Goal: Task Accomplishment & Management: Manage account settings

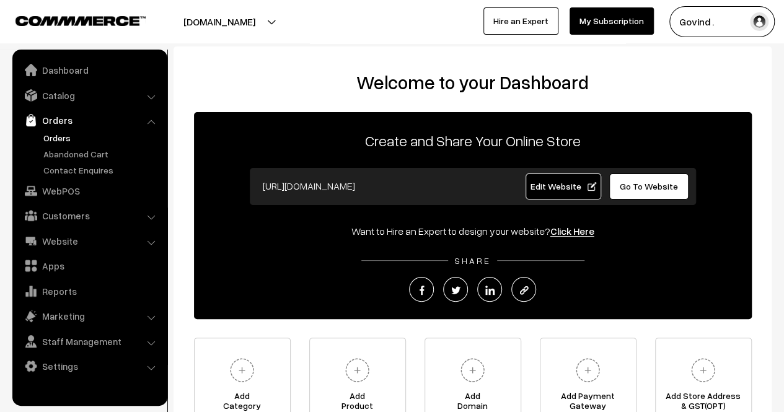
click at [62, 138] on link "Orders" at bounding box center [101, 137] width 123 height 13
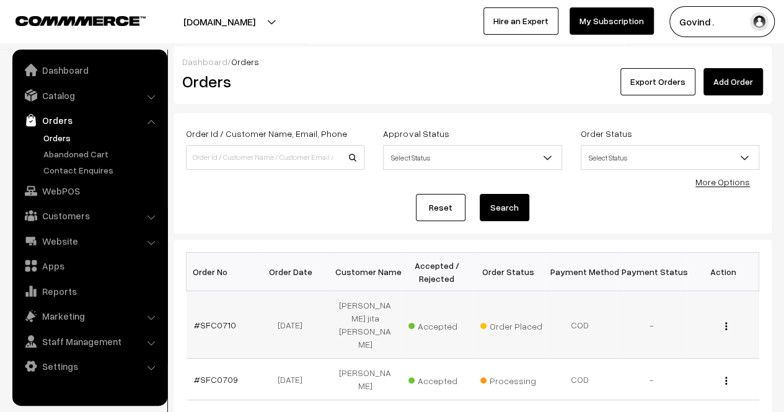
click at [725, 321] on button "button" at bounding box center [726, 326] width 3 height 10
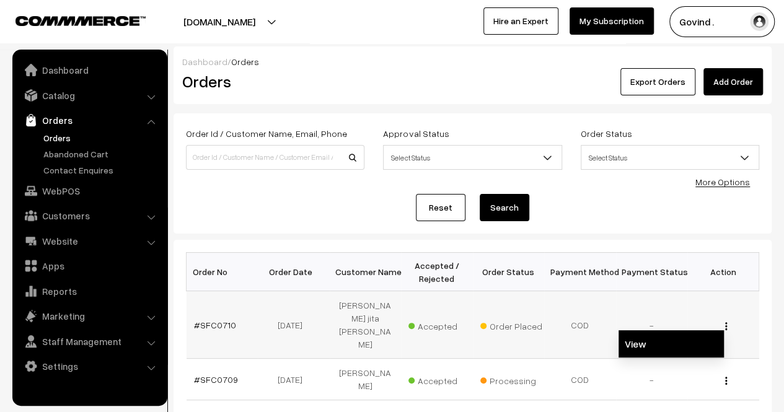
click at [651, 330] on link "View" at bounding box center [671, 343] width 105 height 27
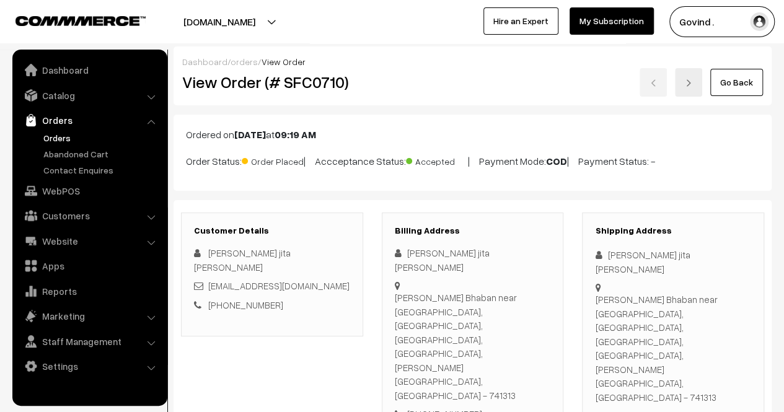
click at [761, 52] on html "Thank you for showing interest. Our team will call you shortly. Close shopforco…" at bounding box center [392, 206] width 784 height 412
click at [756, 83] on link "Go Back" at bounding box center [736, 82] width 53 height 27
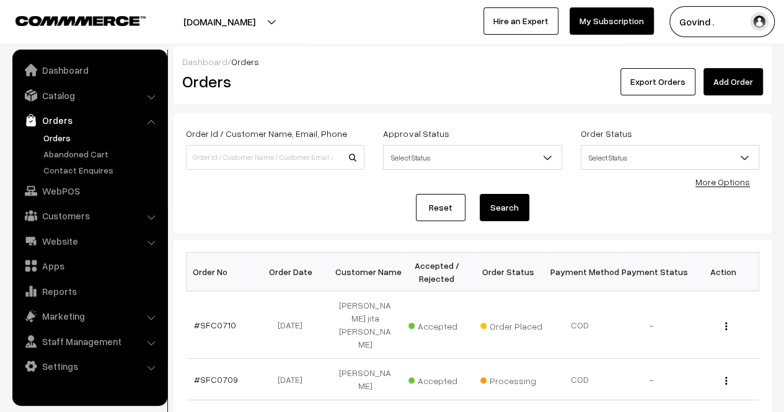
click at [58, 138] on link "Orders" at bounding box center [101, 137] width 123 height 13
click at [617, 210] on div "Reset Search" at bounding box center [472, 207] width 573 height 27
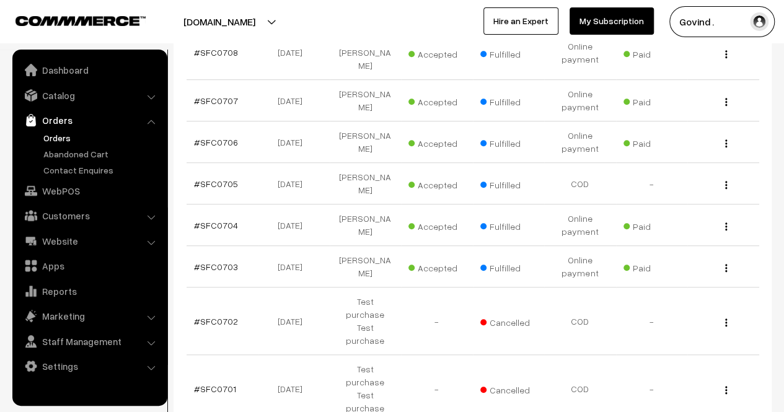
scroll to position [437, 0]
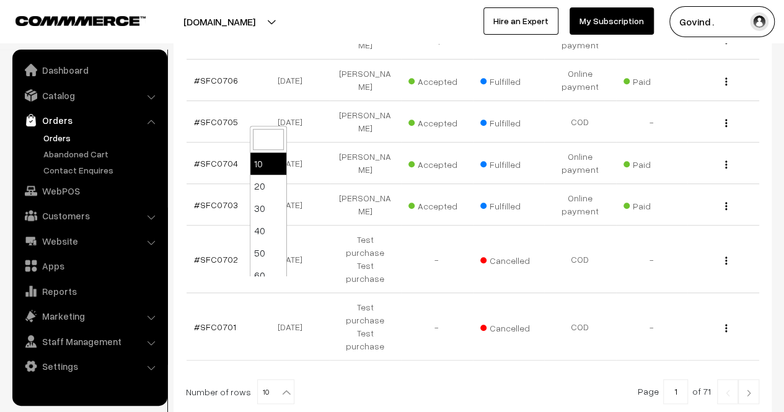
click at [280, 386] on b at bounding box center [286, 392] width 12 height 12
select select "60"
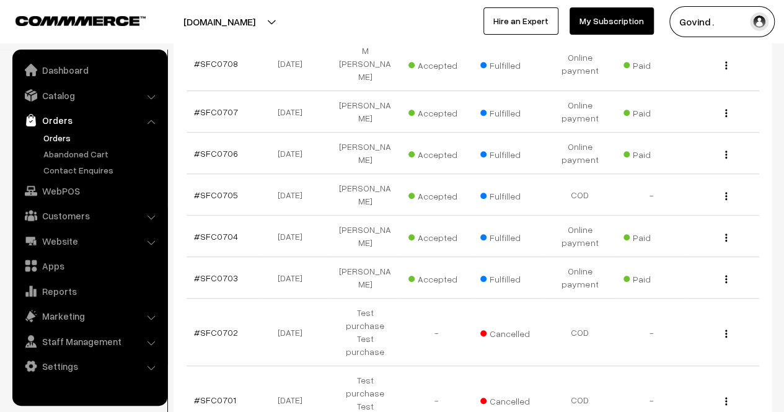
scroll to position [361, 0]
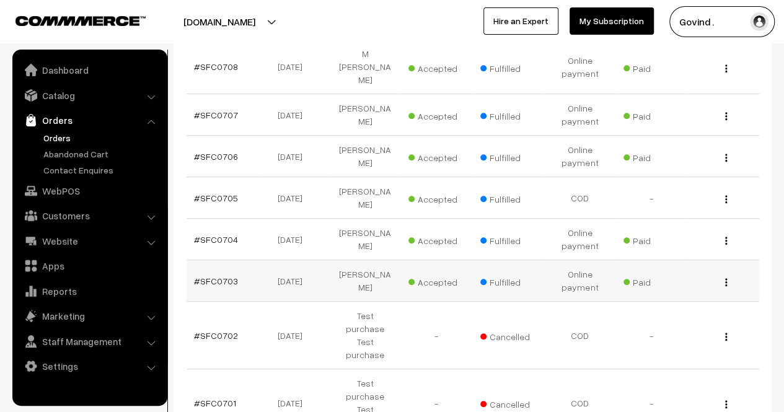
click at [725, 277] on button "button" at bounding box center [726, 282] width 3 height 10
click at [659, 286] on link "View" at bounding box center [671, 299] width 105 height 27
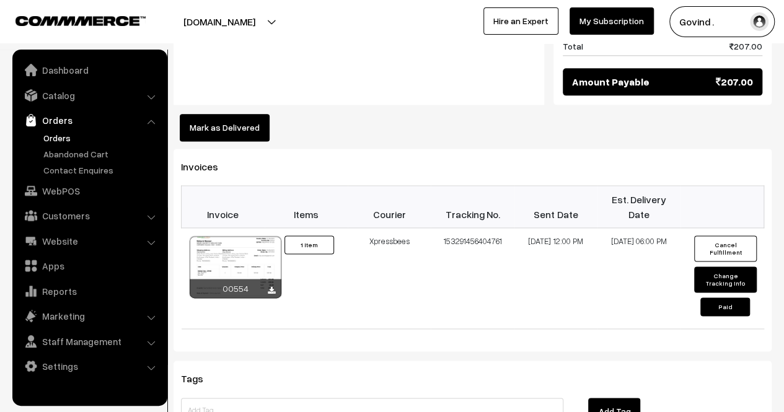
scroll to position [728, 0]
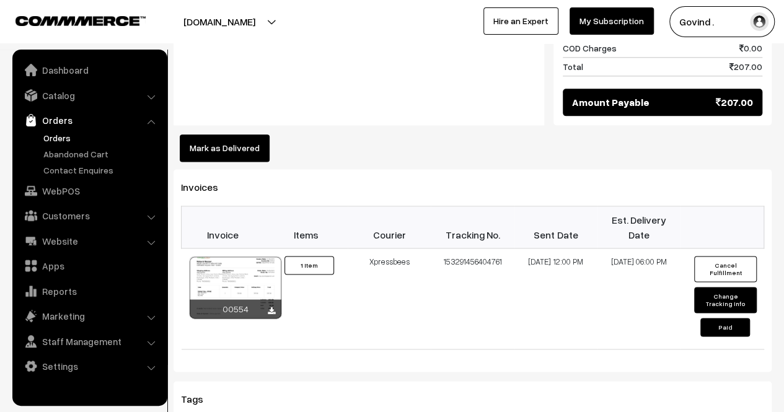
click at [224, 134] on button "Mark as Delivered" at bounding box center [225, 147] width 90 height 27
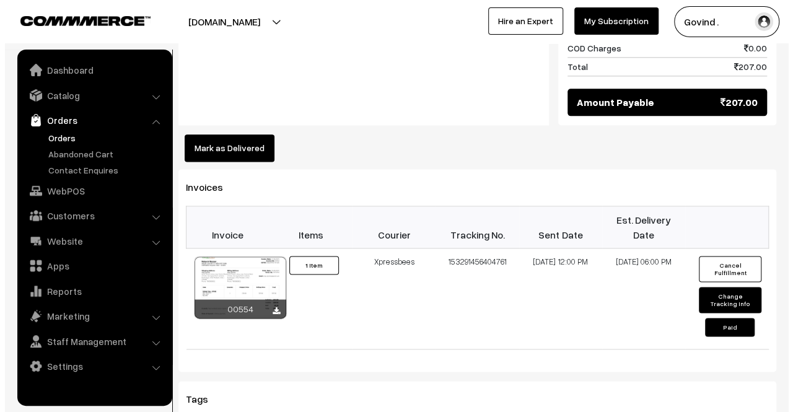
scroll to position [714, 0]
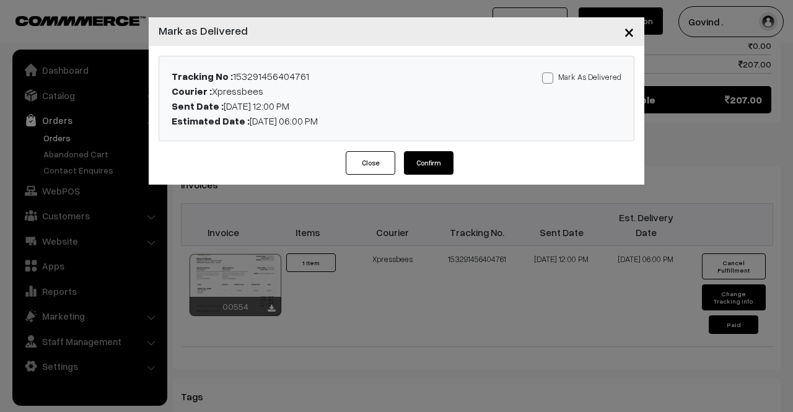
click at [550, 75] on span at bounding box center [547, 78] width 11 height 11
click at [550, 75] on input "Mark As Delivered" at bounding box center [546, 76] width 8 height 8
checkbox input "true"
click at [438, 164] on button "Confirm" at bounding box center [429, 163] width 50 height 24
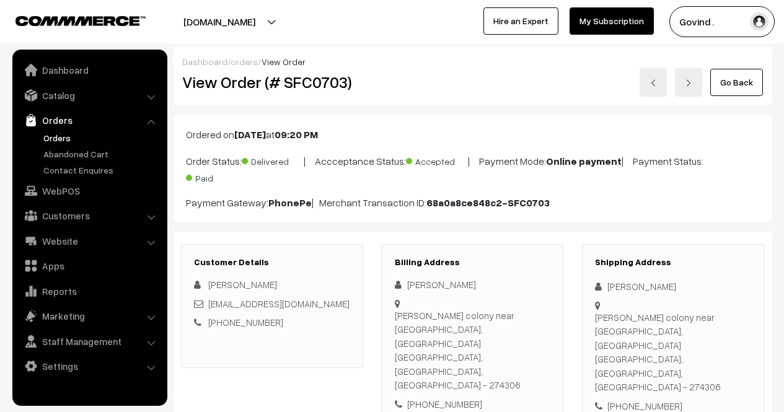
scroll to position [728, 0]
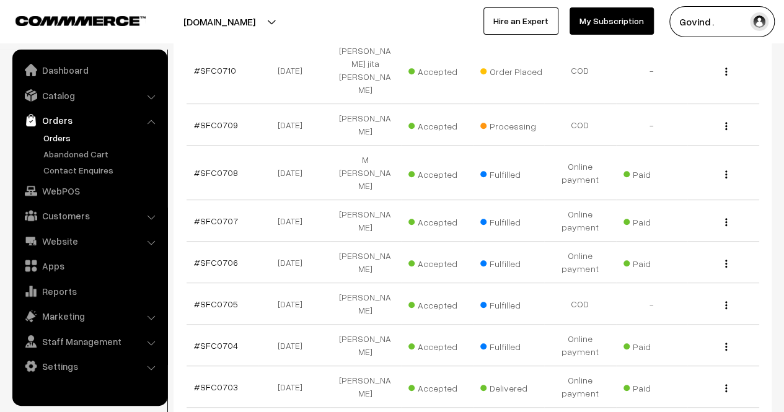
scroll to position [252, 0]
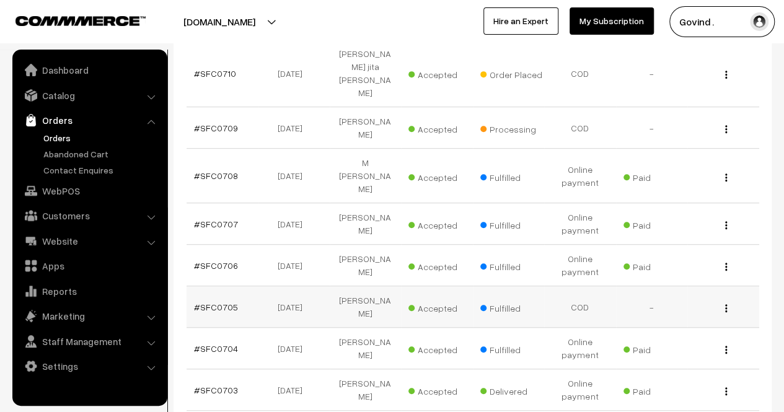
click at [725, 303] on button "button" at bounding box center [726, 308] width 3 height 10
click at [676, 312] on link "View" at bounding box center [671, 325] width 105 height 27
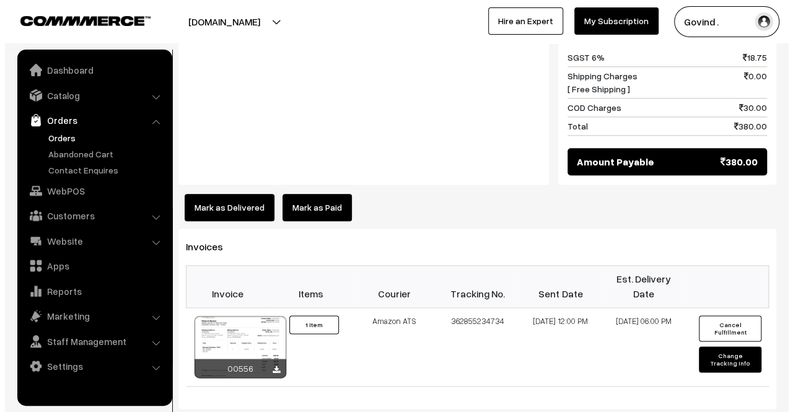
scroll to position [596, 0]
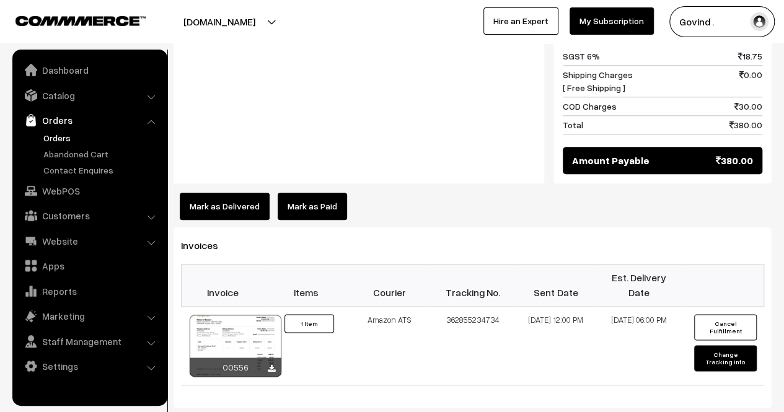
click at [230, 193] on button "Mark as Delivered" at bounding box center [225, 206] width 90 height 27
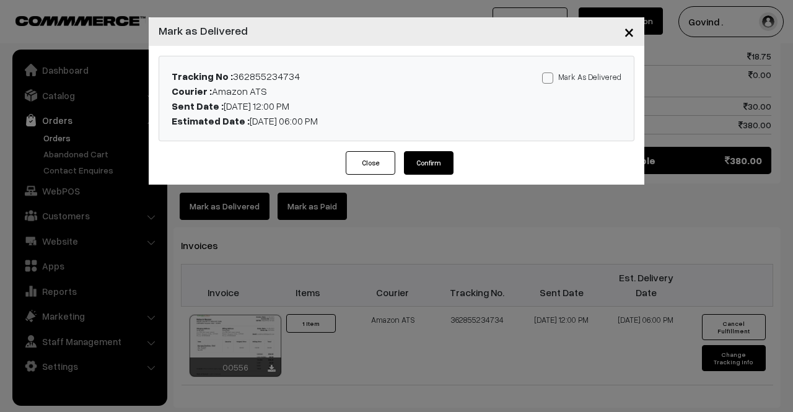
click at [547, 79] on span at bounding box center [547, 78] width 11 height 11
click at [547, 79] on input "Mark As Delivered" at bounding box center [546, 76] width 8 height 8
checkbox input "true"
click at [444, 158] on button "Confirm" at bounding box center [429, 163] width 50 height 24
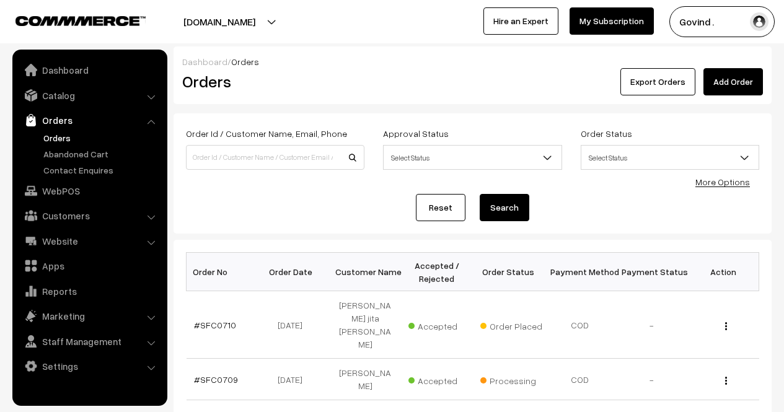
scroll to position [252, 0]
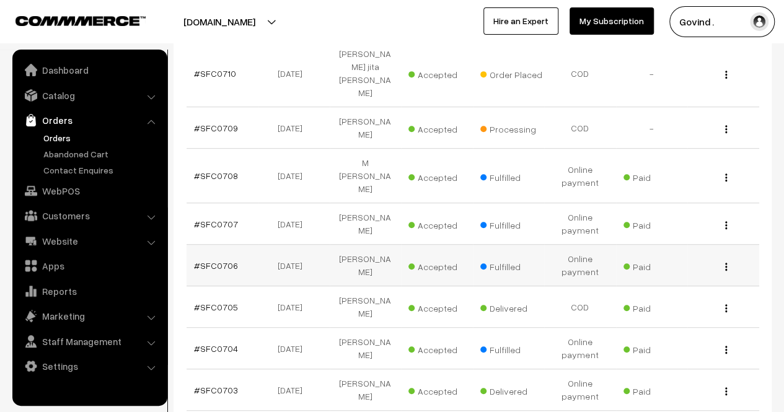
click at [726, 263] on img "button" at bounding box center [726, 267] width 2 height 8
click at [667, 271] on link "View" at bounding box center [671, 284] width 105 height 27
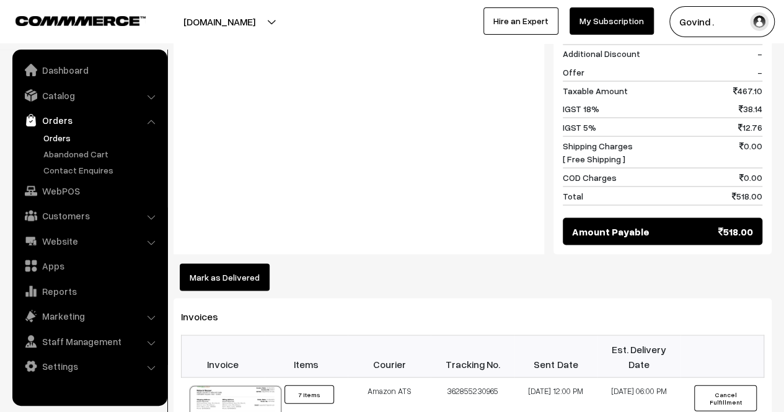
scroll to position [1121, 0]
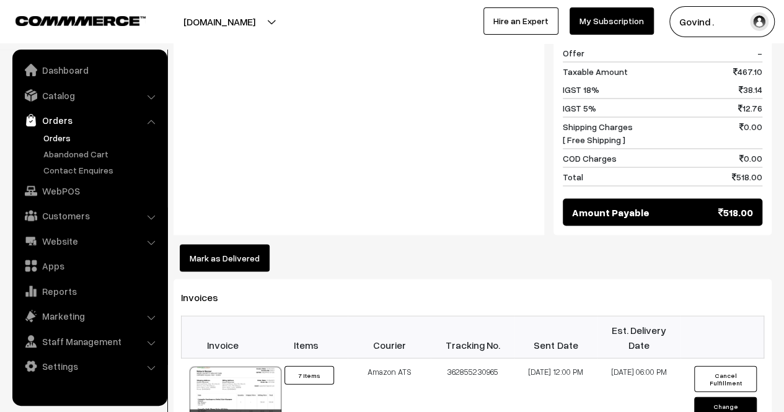
click at [233, 244] on button "Mark as Delivered" at bounding box center [225, 257] width 90 height 27
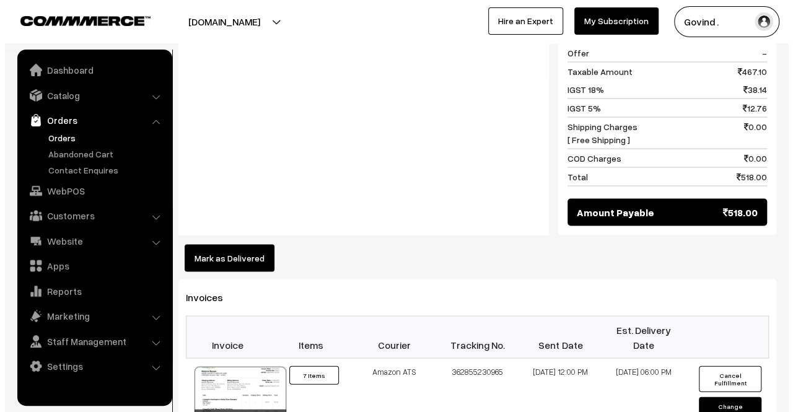
scroll to position [1124, 0]
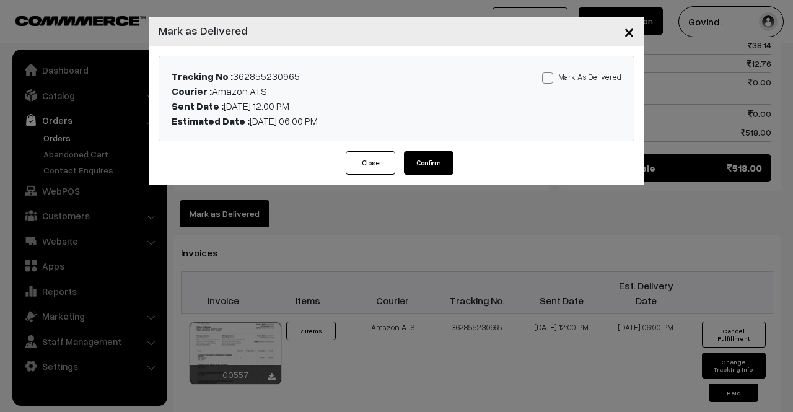
click at [549, 79] on span at bounding box center [547, 78] width 11 height 11
click at [549, 79] on input "Mark As Delivered" at bounding box center [546, 76] width 8 height 8
checkbox input "true"
click at [430, 159] on button "Confirm" at bounding box center [429, 163] width 50 height 24
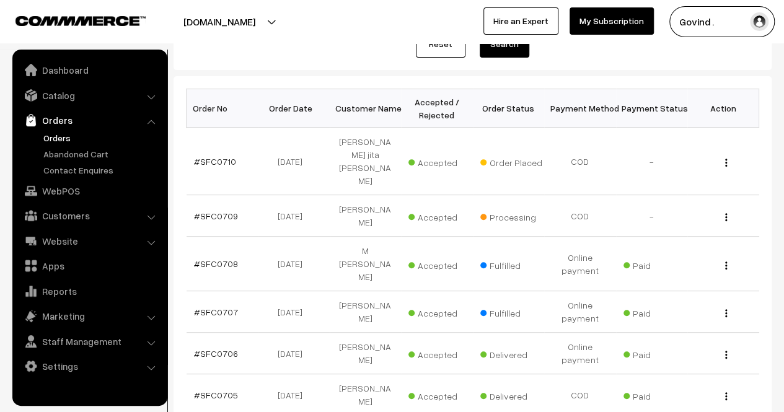
scroll to position [158, 0]
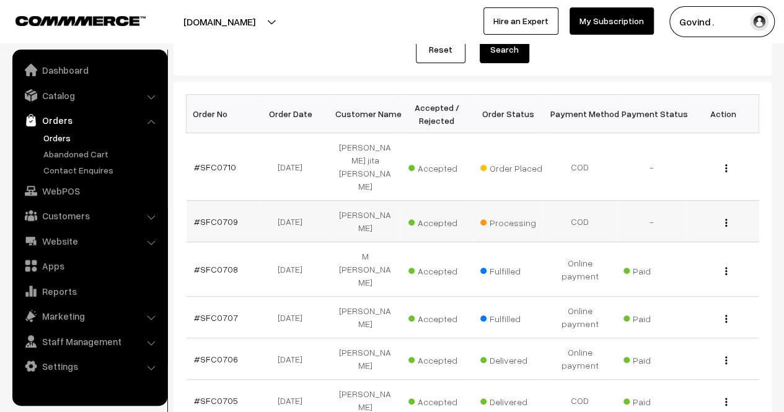
click at [725, 219] on img "button" at bounding box center [726, 223] width 2 height 8
click at [663, 227] on link "View" at bounding box center [671, 240] width 105 height 27
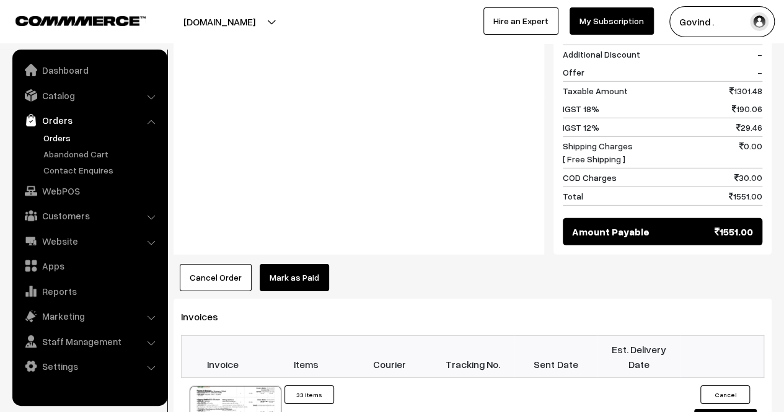
click at [203, 264] on button "Cancel Order" at bounding box center [216, 277] width 72 height 27
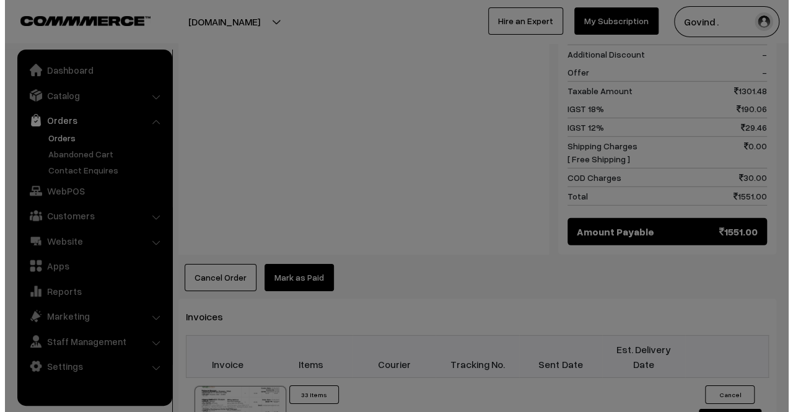
scroll to position [1801, 0]
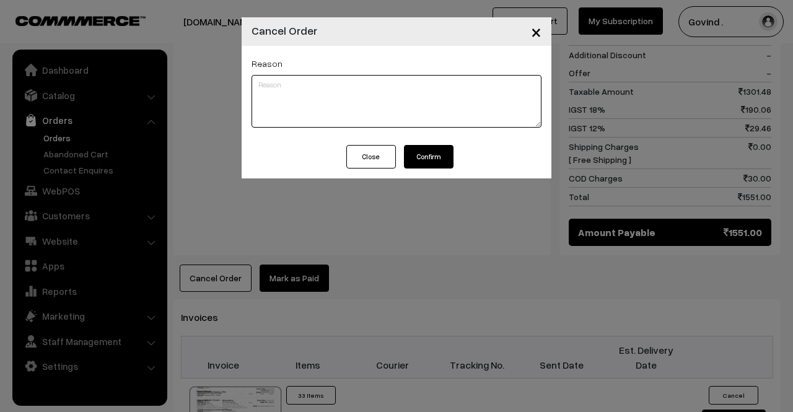
click at [325, 107] on textarea at bounding box center [397, 101] width 290 height 53
type textarea "Customer wants to cancel order."
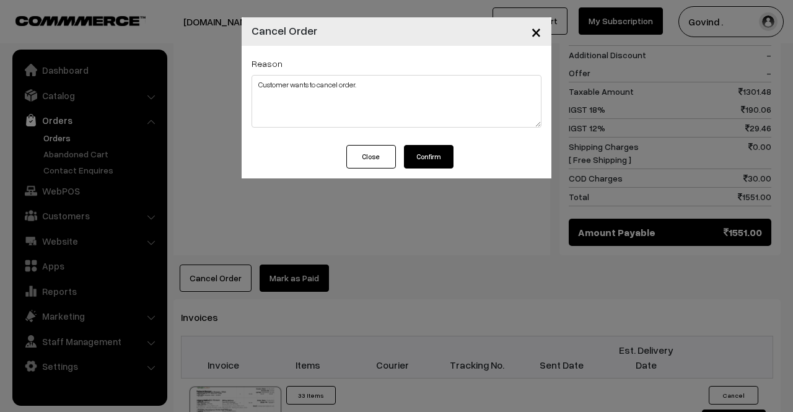
click at [423, 163] on button "Confirm" at bounding box center [429, 157] width 50 height 24
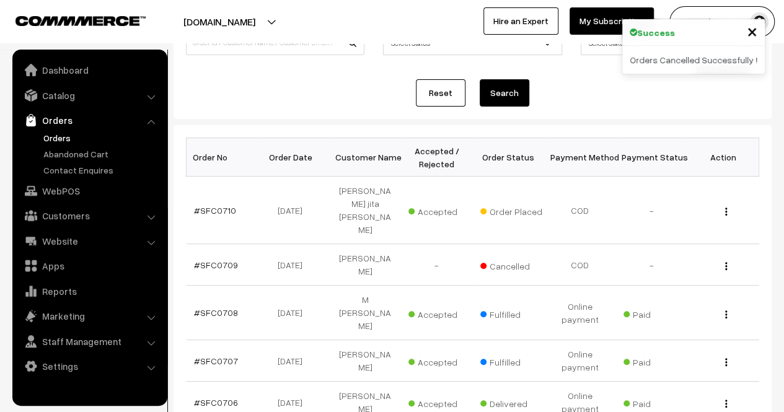
scroll to position [117, 0]
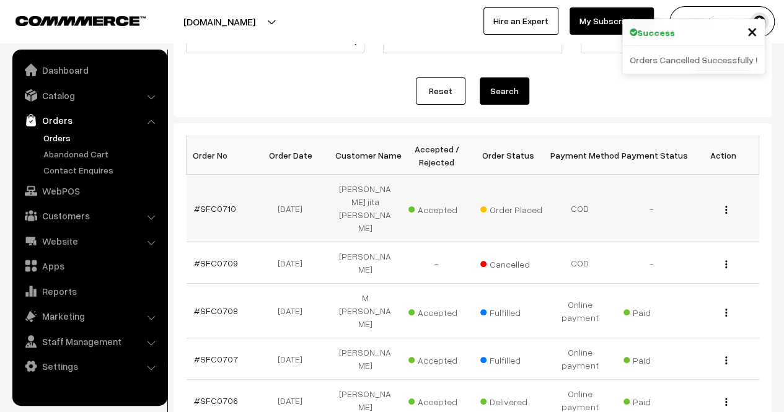
click at [725, 205] on button "button" at bounding box center [726, 210] width 3 height 10
click at [641, 214] on link "View" at bounding box center [671, 227] width 105 height 27
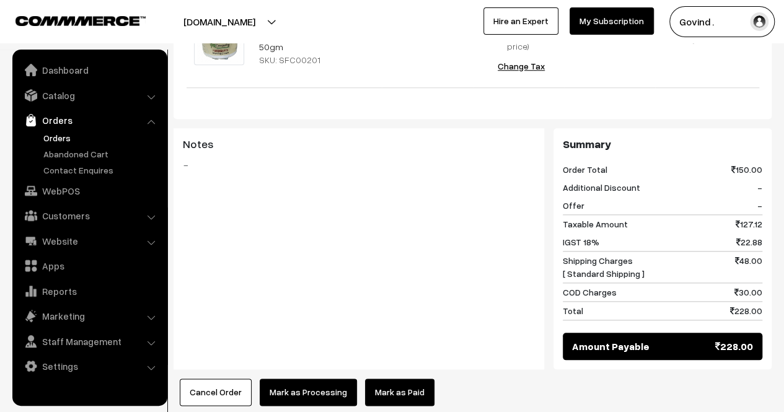
scroll to position [600, 0]
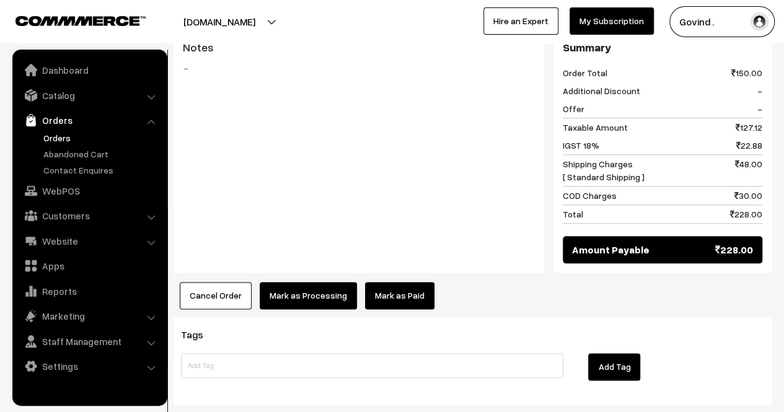
click at [309, 282] on button "Mark as Processing" at bounding box center [308, 295] width 97 height 27
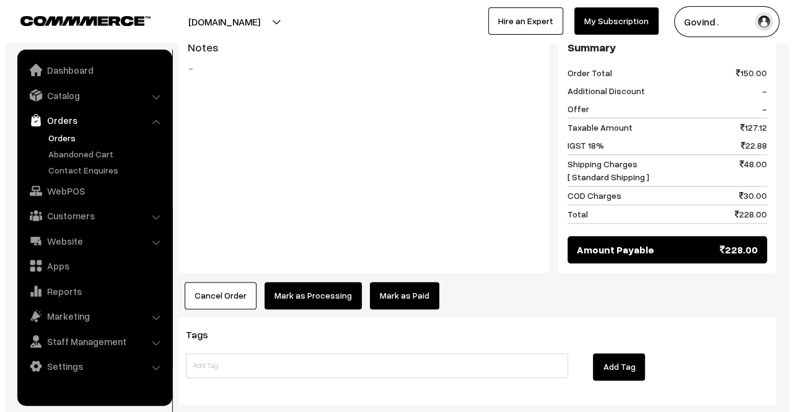
scroll to position [586, 0]
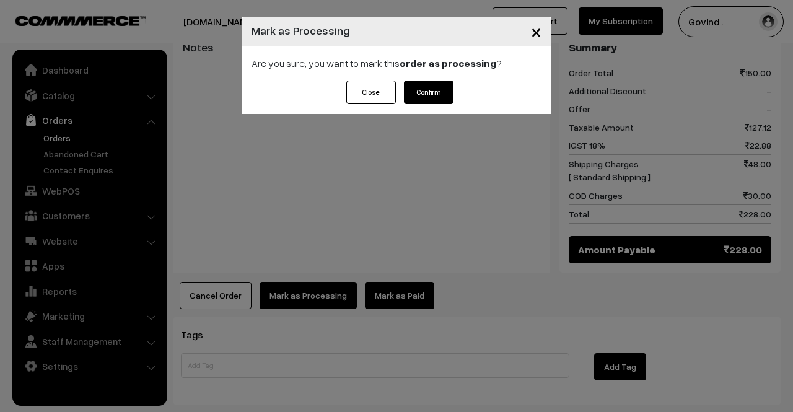
click at [429, 105] on div "Close Confirm" at bounding box center [397, 97] width 310 height 33
click at [428, 90] on button "Confirm" at bounding box center [429, 93] width 50 height 24
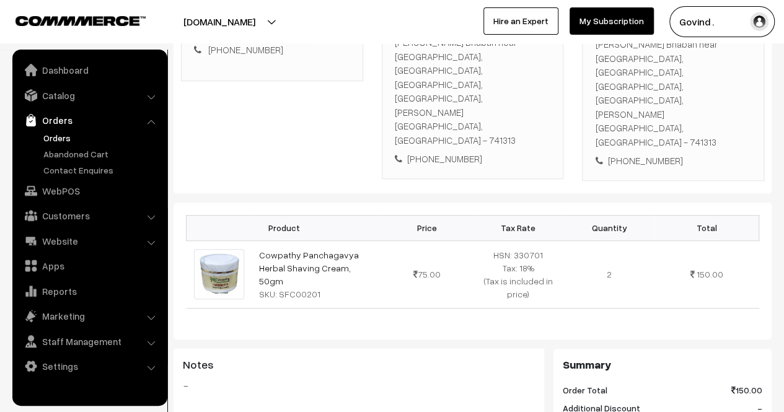
scroll to position [573, 0]
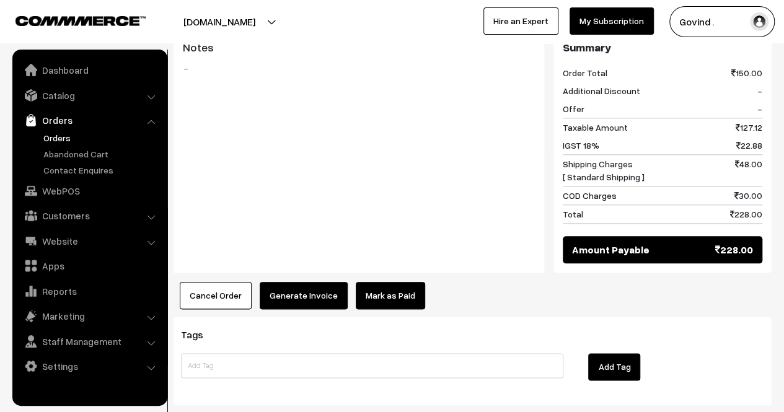
click at [305, 282] on button "Generate Invoice" at bounding box center [304, 295] width 88 height 27
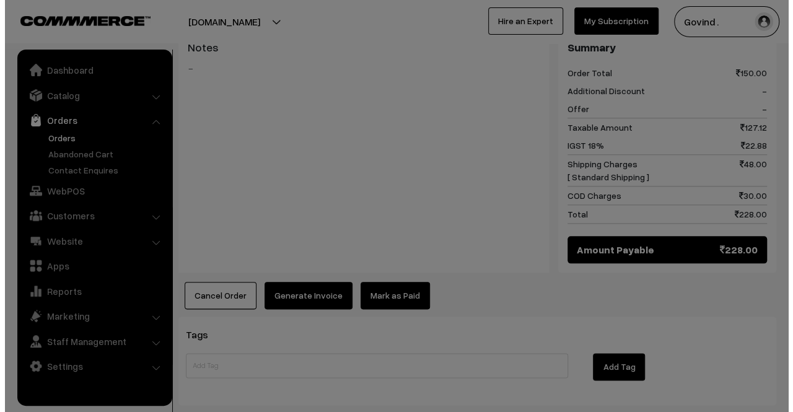
scroll to position [559, 0]
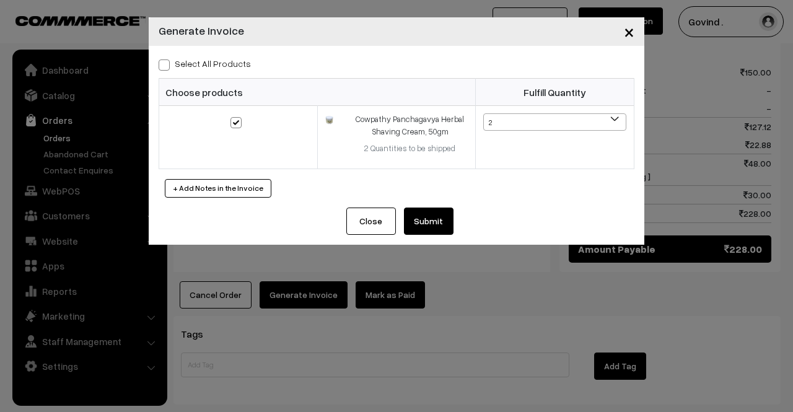
click at [170, 61] on label "Select All Products" at bounding box center [205, 63] width 92 height 13
click at [167, 61] on input "Select All Products" at bounding box center [163, 63] width 8 height 8
checkbox input "true"
click at [437, 213] on button "Submit" at bounding box center [429, 221] width 50 height 27
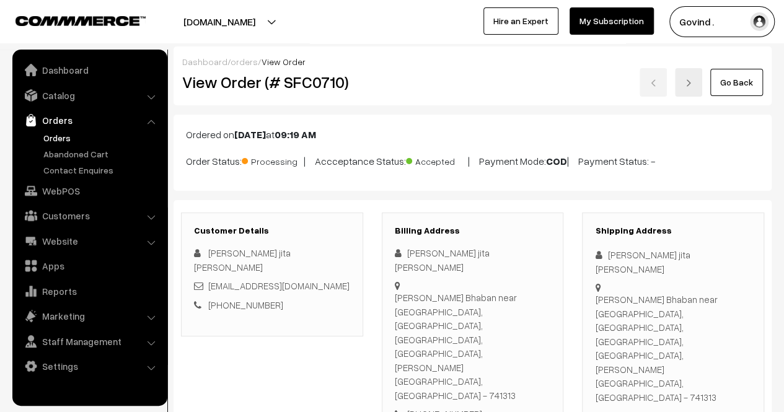
click at [734, 83] on link "Go Back" at bounding box center [736, 82] width 53 height 27
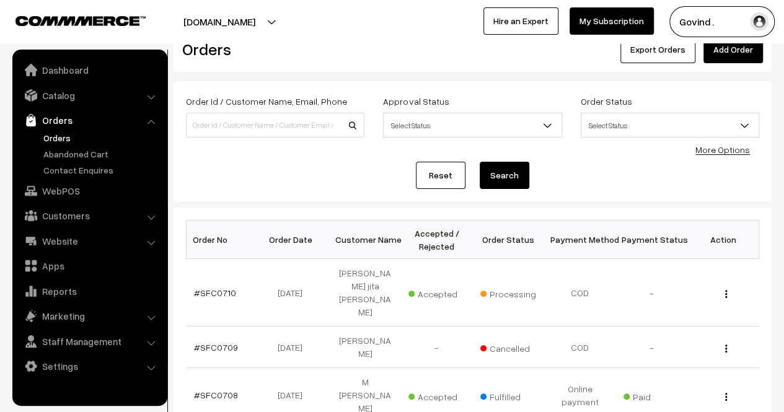
scroll to position [25, 0]
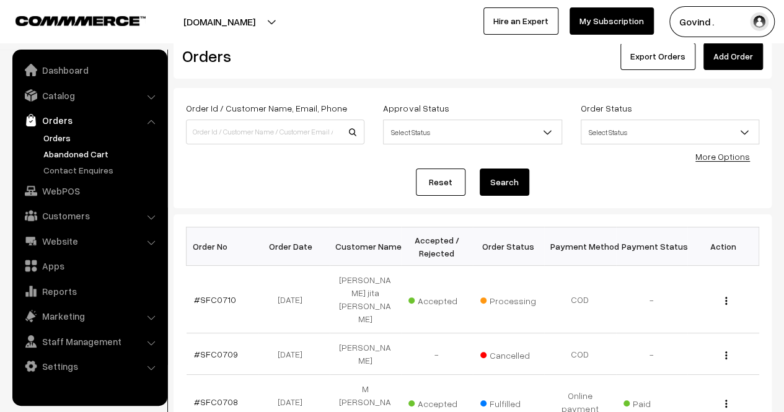
click at [69, 153] on link "Abandoned Cart" at bounding box center [101, 154] width 123 height 13
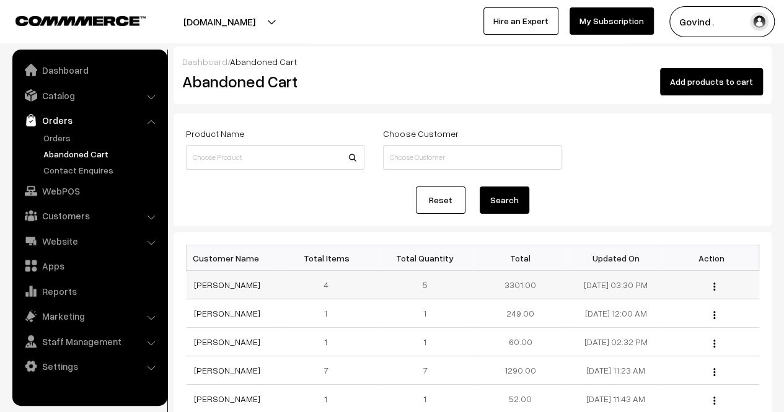
click at [715, 283] on button "button" at bounding box center [714, 286] width 3 height 10
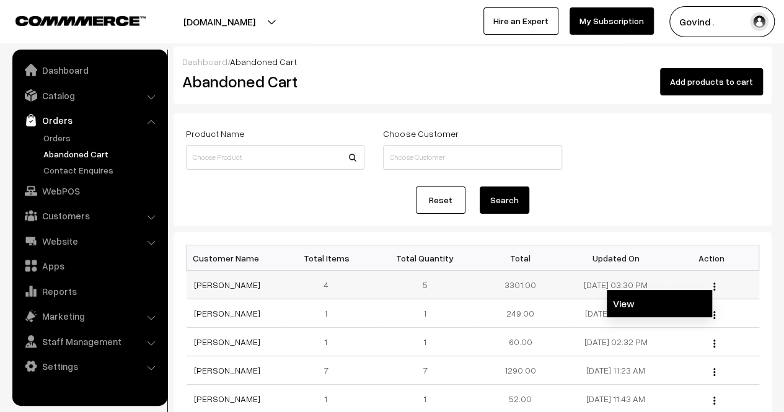
click at [643, 304] on link "View" at bounding box center [659, 303] width 105 height 27
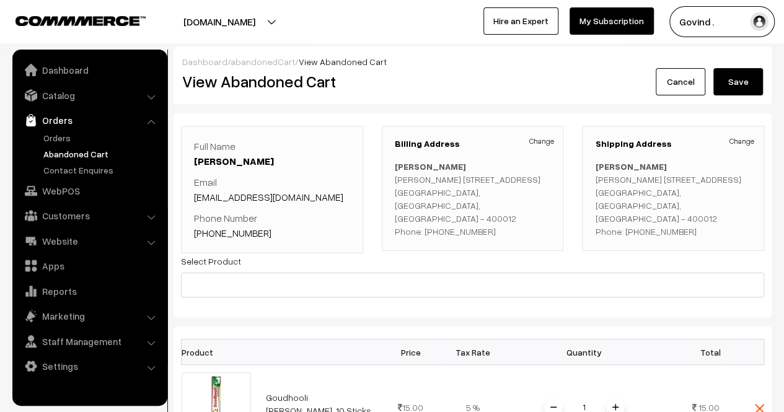
click at [682, 84] on link "Cancel" at bounding box center [681, 81] width 50 height 27
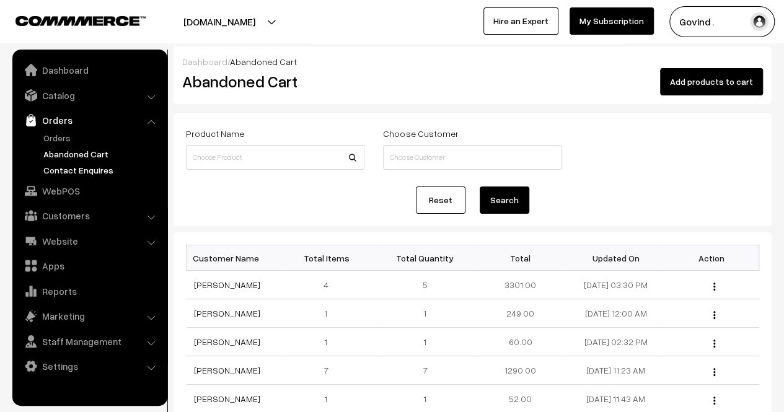
click at [65, 174] on link "Contact Enquires" at bounding box center [101, 170] width 123 height 13
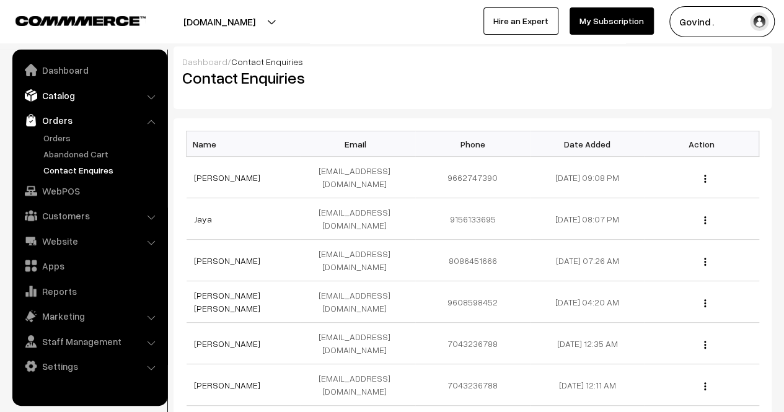
click at [76, 97] on link "Catalog" at bounding box center [89, 95] width 148 height 22
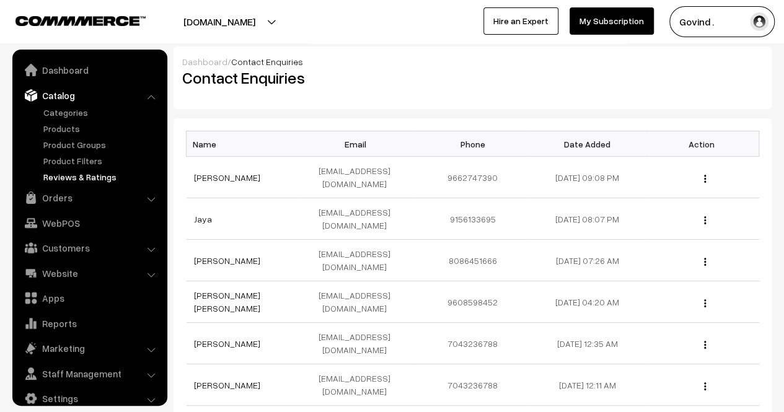
click at [73, 180] on link "Reviews & Ratings" at bounding box center [101, 176] width 123 height 13
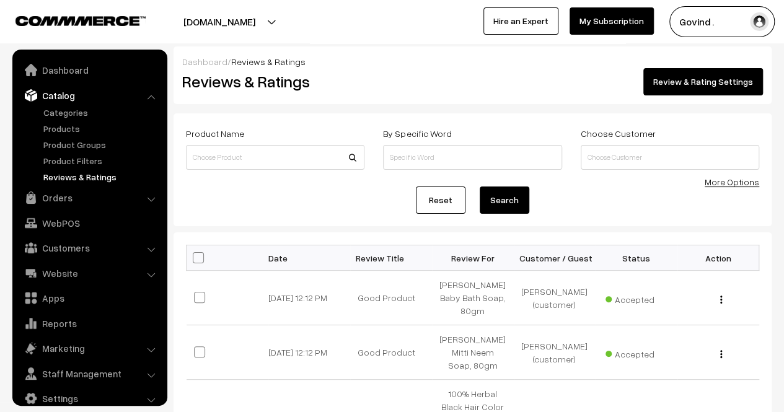
scroll to position [15, 0]
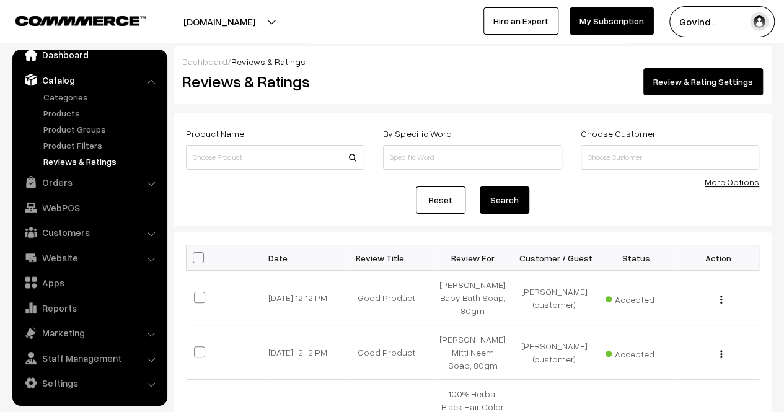
click at [76, 58] on link "Dashboard" at bounding box center [89, 54] width 148 height 22
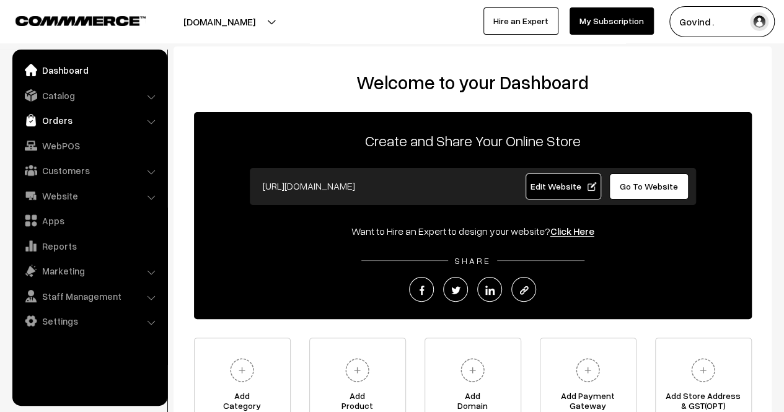
click at [77, 119] on link "Orders" at bounding box center [89, 120] width 148 height 22
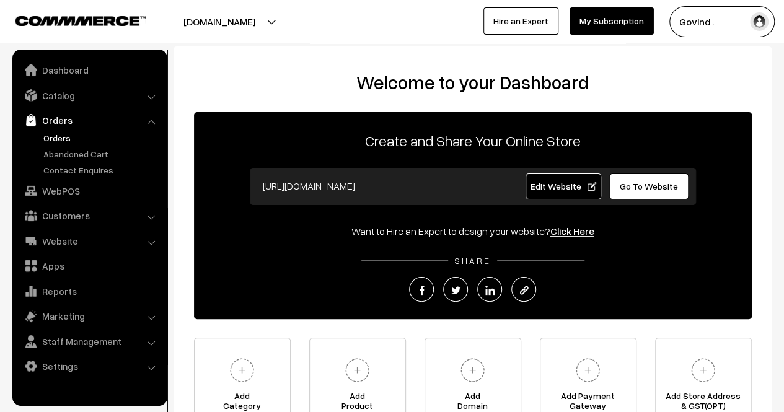
click at [67, 132] on link "Orders" at bounding box center [101, 137] width 123 height 13
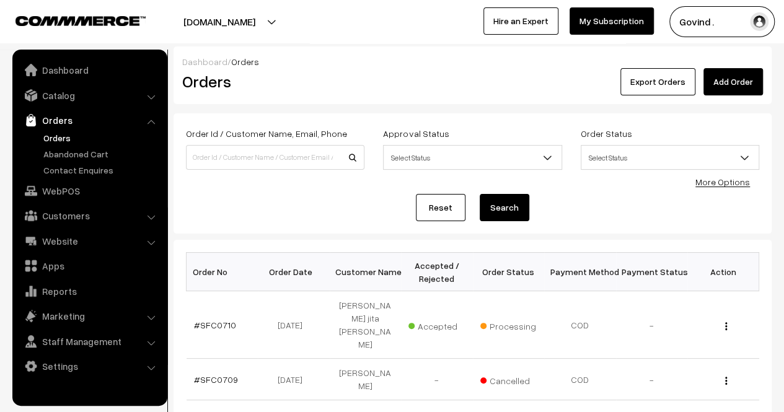
click at [62, 135] on link "Orders" at bounding box center [101, 137] width 123 height 13
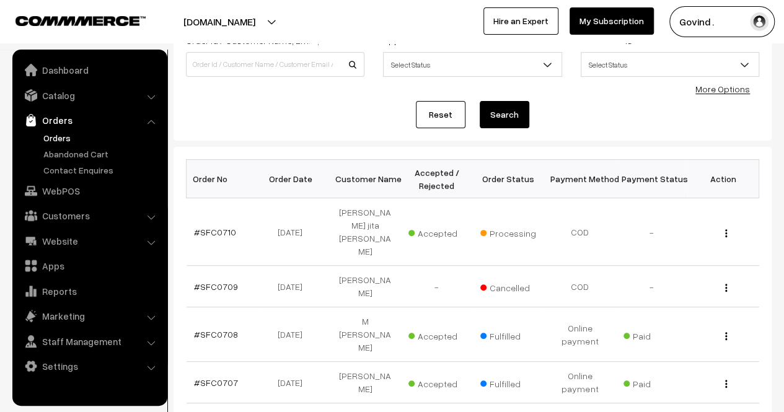
scroll to position [95, 0]
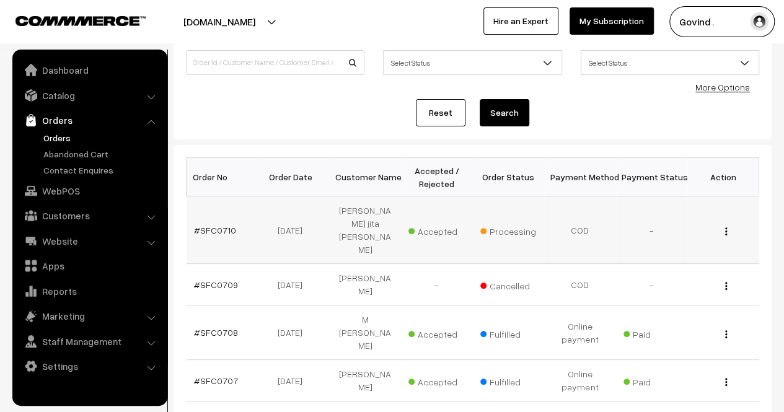
click at [728, 224] on div "View" at bounding box center [723, 230] width 57 height 13
click at [726, 227] on img "button" at bounding box center [726, 231] width 2 height 8
click at [637, 238] on link "View" at bounding box center [671, 249] width 105 height 27
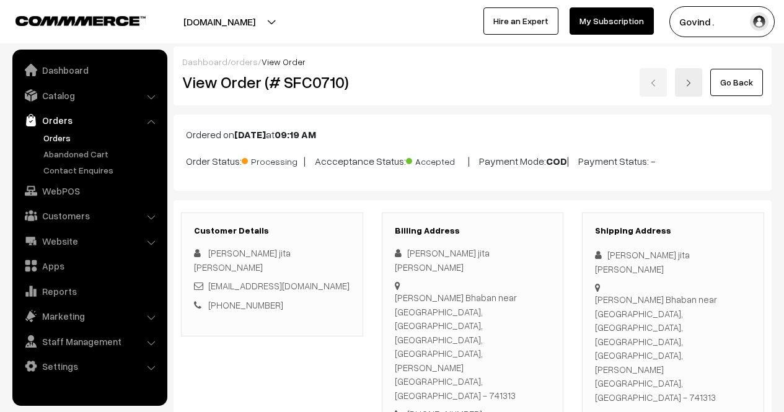
scroll to position [66, 0]
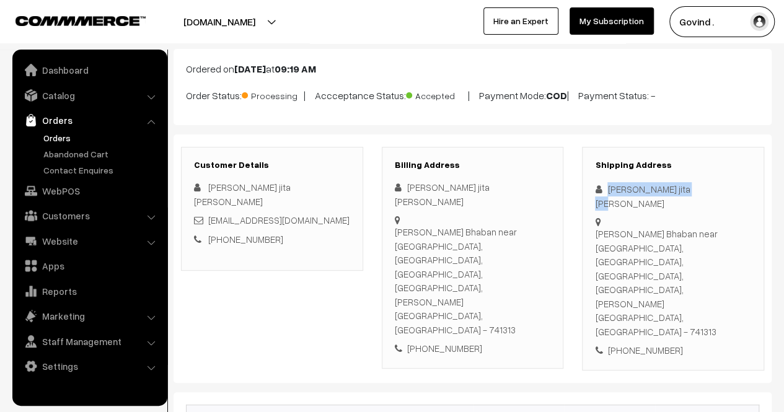
drag, startPoint x: 609, startPoint y: 187, endPoint x: 699, endPoint y: 185, distance: 90.5
click at [699, 185] on div "[PERSON_NAME] jita [PERSON_NAME]" at bounding box center [673, 196] width 156 height 28
copy div "[PERSON_NAME] jita [PERSON_NAME]"
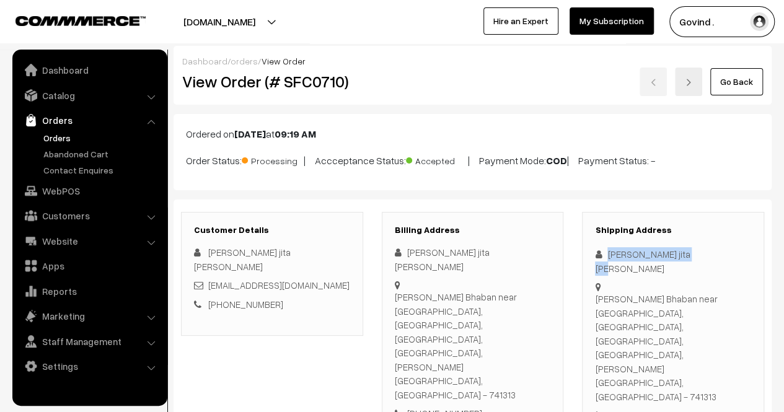
scroll to position [0, 0]
click at [734, 87] on link "Go Back" at bounding box center [736, 82] width 53 height 27
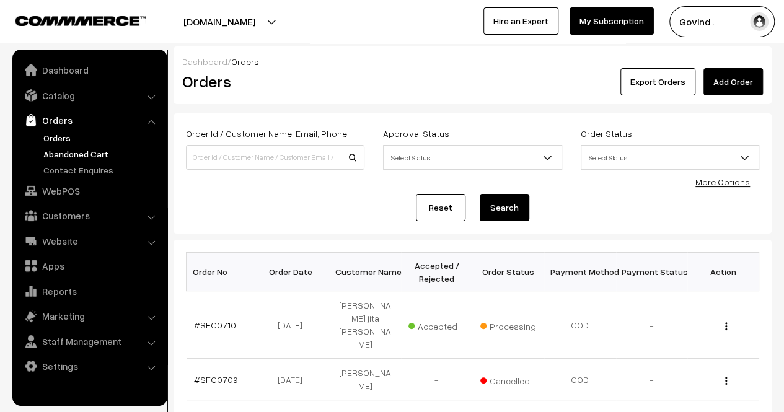
click at [73, 154] on link "Abandoned Cart" at bounding box center [101, 154] width 123 height 13
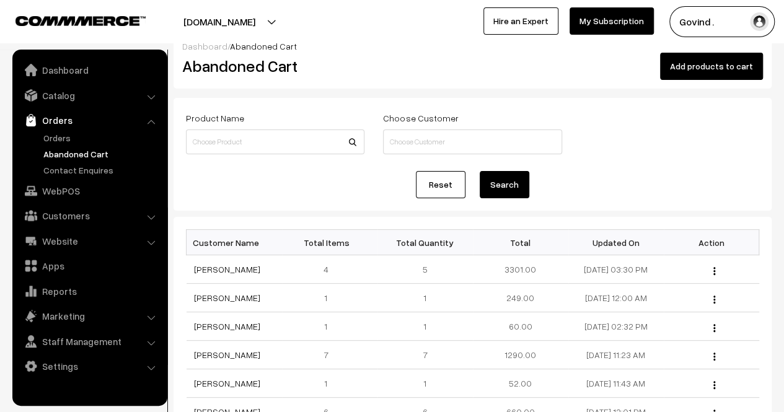
scroll to position [23, 0]
